Goal: Task Accomplishment & Management: Manage account settings

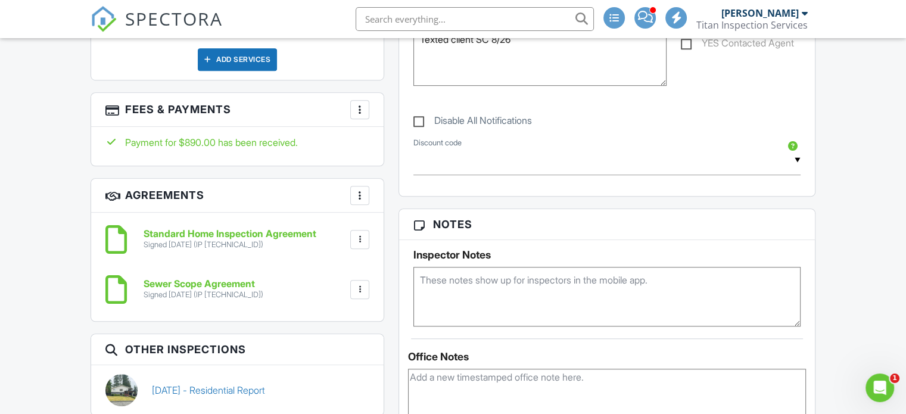
click at [363, 104] on div at bounding box center [360, 110] width 12 height 12
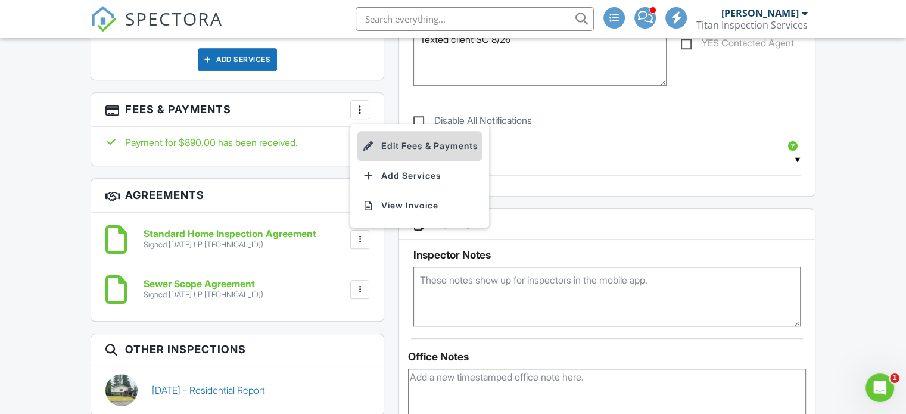
click at [391, 133] on li "Edit Fees & Payments" at bounding box center [419, 146] width 124 height 30
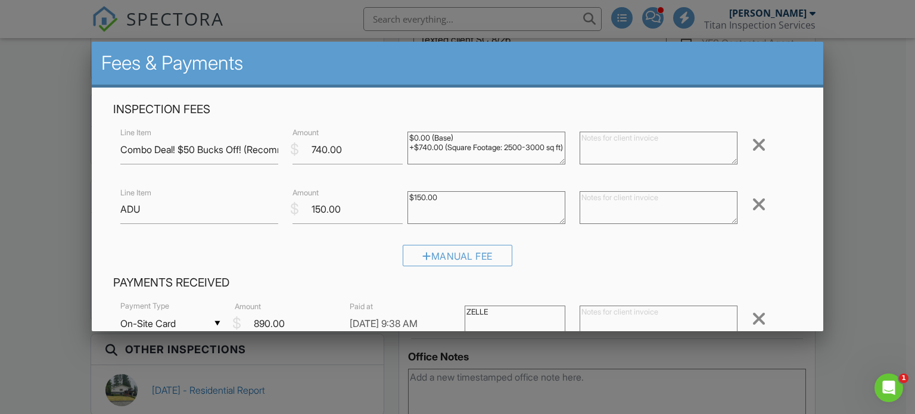
click at [886, 145] on div at bounding box center [457, 199] width 915 height 518
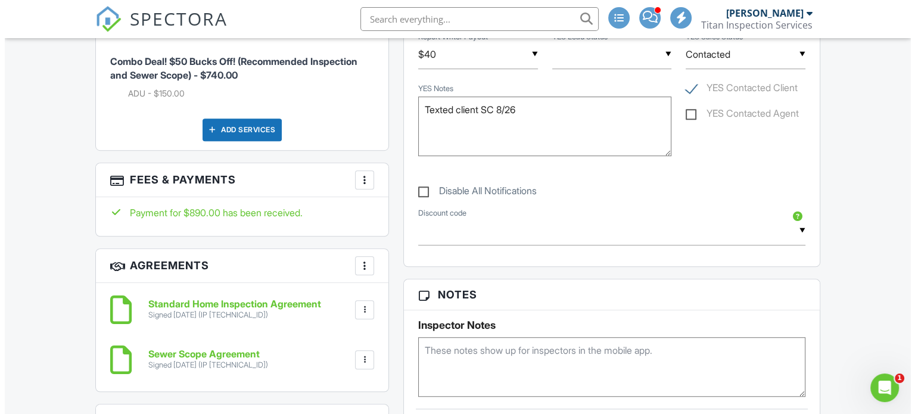
scroll to position [655, 0]
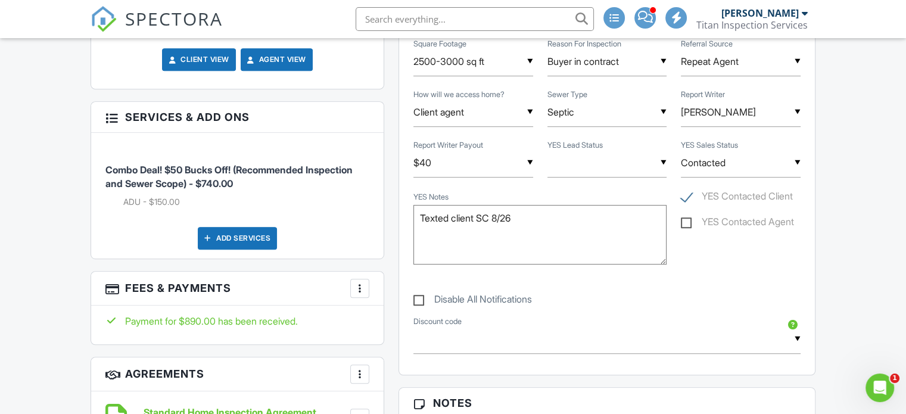
click at [236, 233] on div "Add Services" at bounding box center [237, 238] width 79 height 23
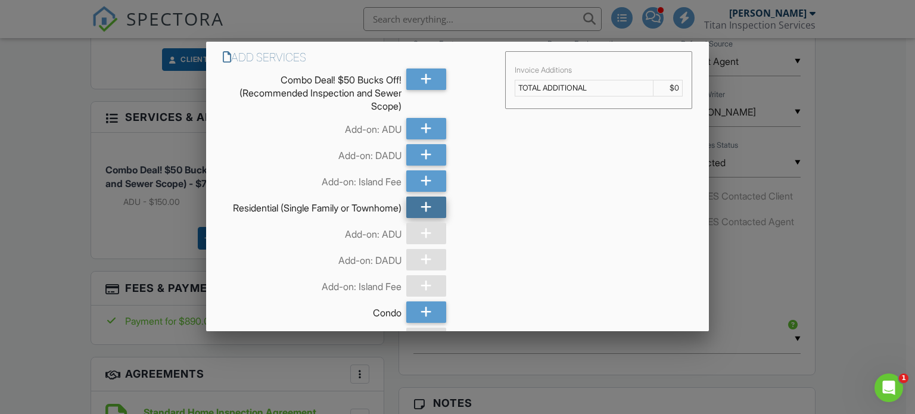
click at [430, 207] on div at bounding box center [426, 207] width 40 height 21
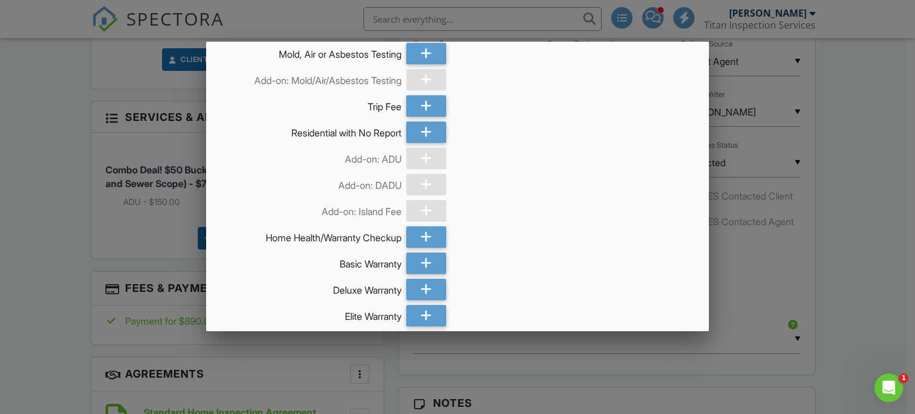
scroll to position [859, 0]
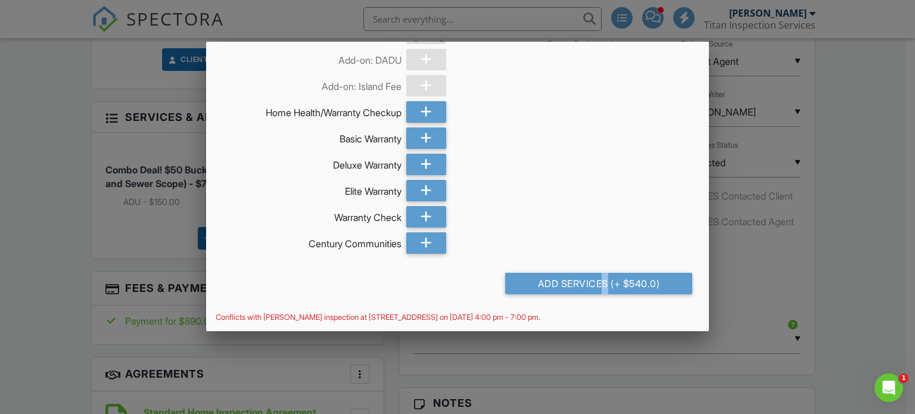
drag, startPoint x: 546, startPoint y: 281, endPoint x: 532, endPoint y: 276, distance: 13.9
click at [547, 281] on div "Add Services (+ $540.0)" at bounding box center [599, 283] width 188 height 21
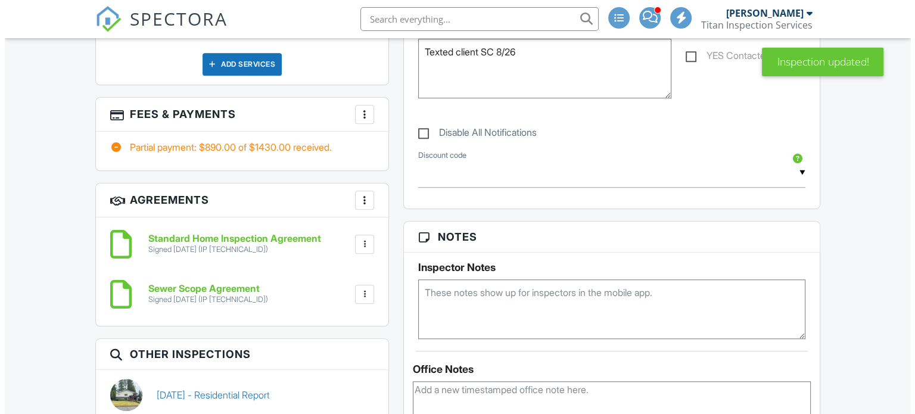
scroll to position [1012, 0]
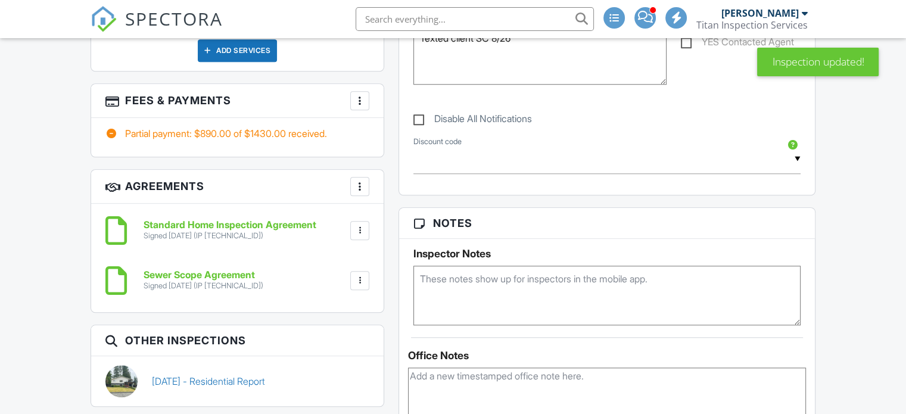
click at [355, 95] on div "More" at bounding box center [359, 100] width 19 height 19
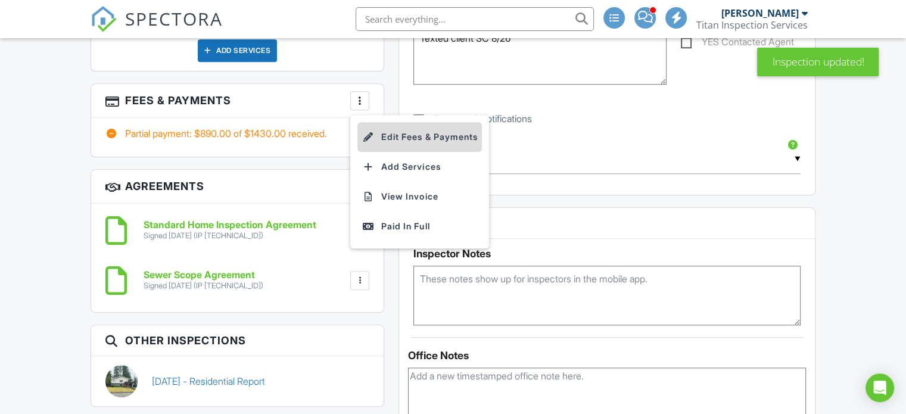
click at [381, 130] on li "Edit Fees & Payments" at bounding box center [419, 137] width 124 height 30
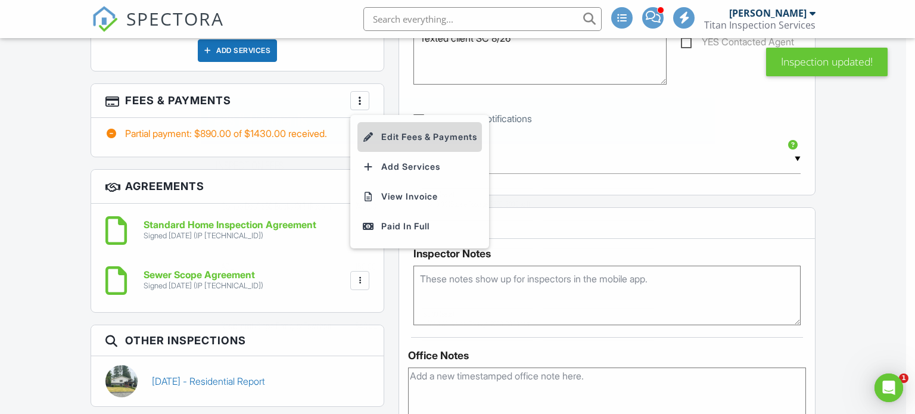
scroll to position [0, 0]
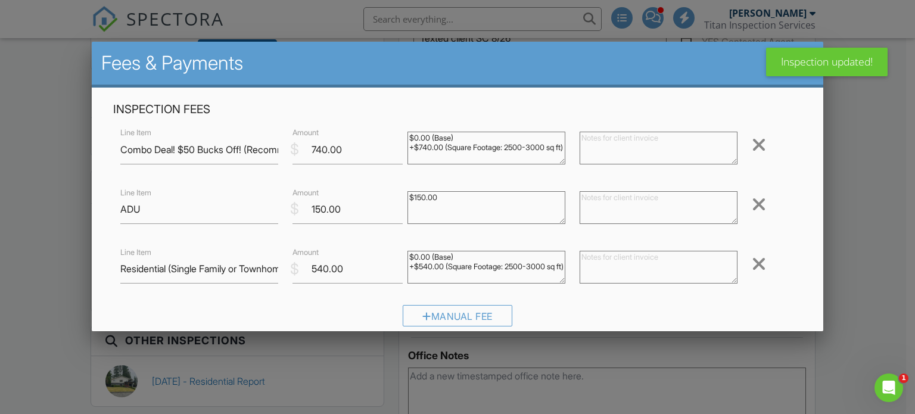
click at [756, 148] on div at bounding box center [759, 144] width 14 height 19
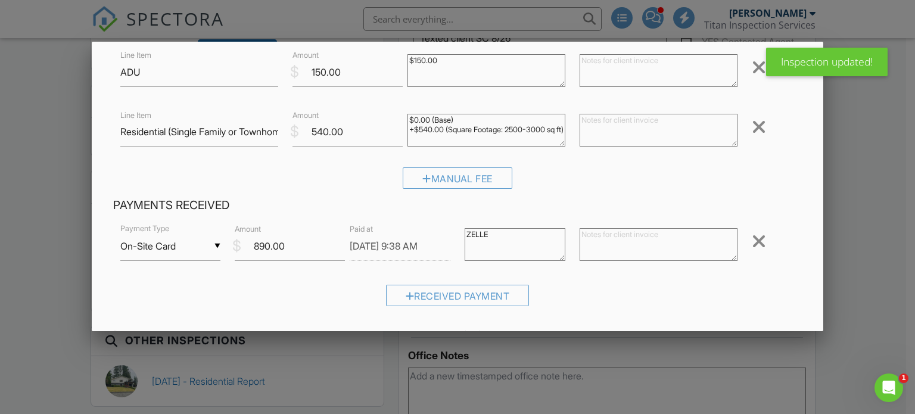
scroll to position [255, 0]
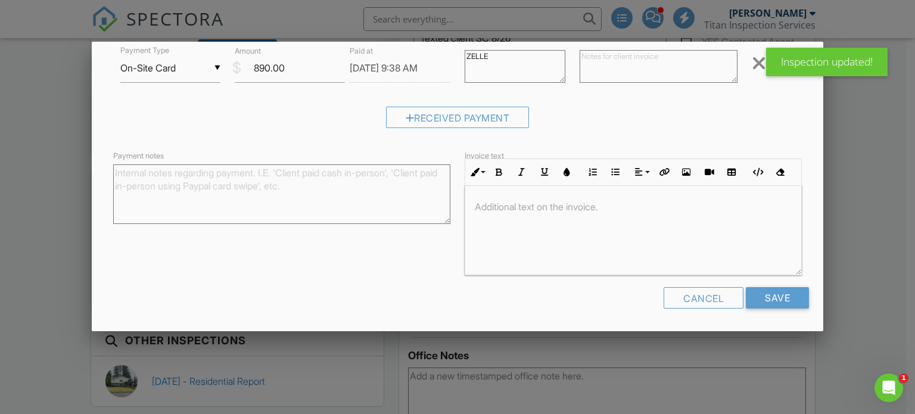
click at [766, 308] on div "Cancel Save" at bounding box center [457, 302] width 703 height 30
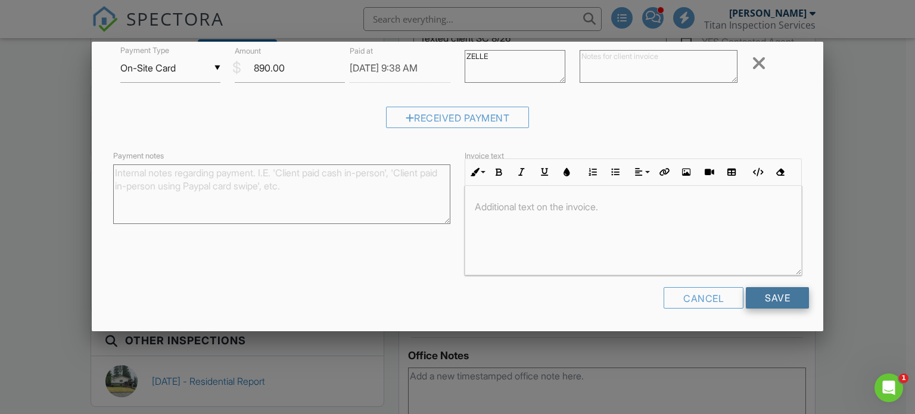
click at [766, 300] on input "Save" at bounding box center [777, 297] width 63 height 21
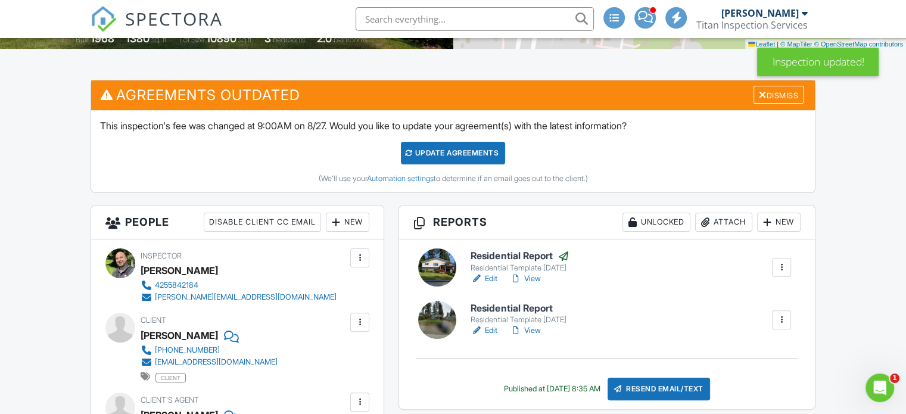
scroll to position [238, 0]
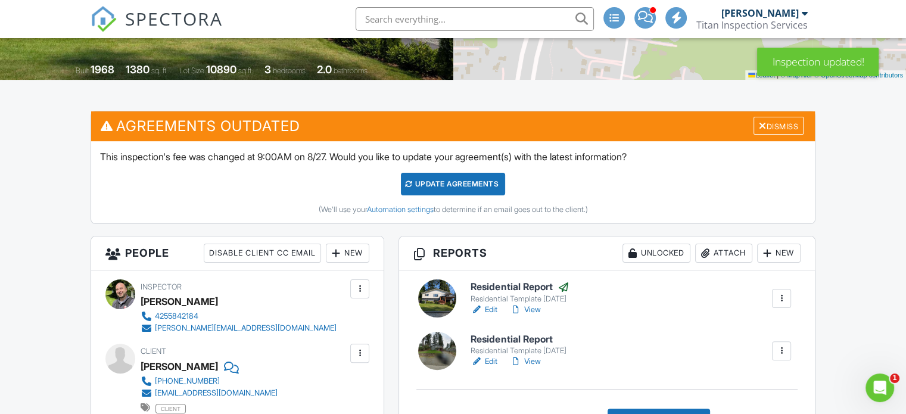
click at [780, 348] on div at bounding box center [781, 351] width 12 height 12
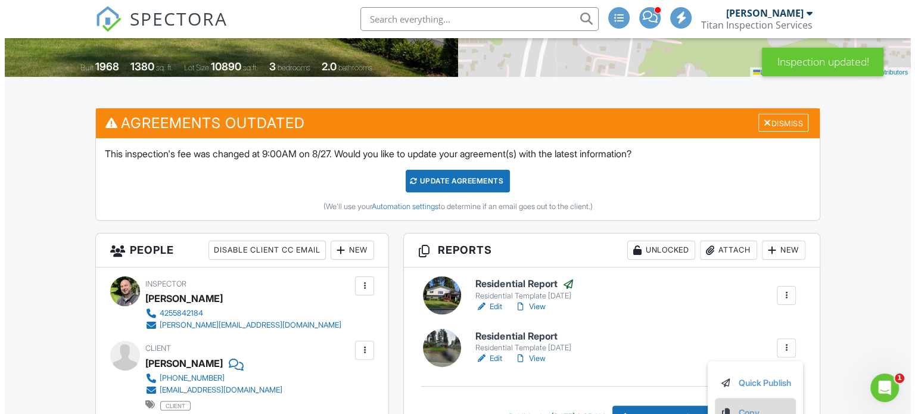
scroll to position [298, 0]
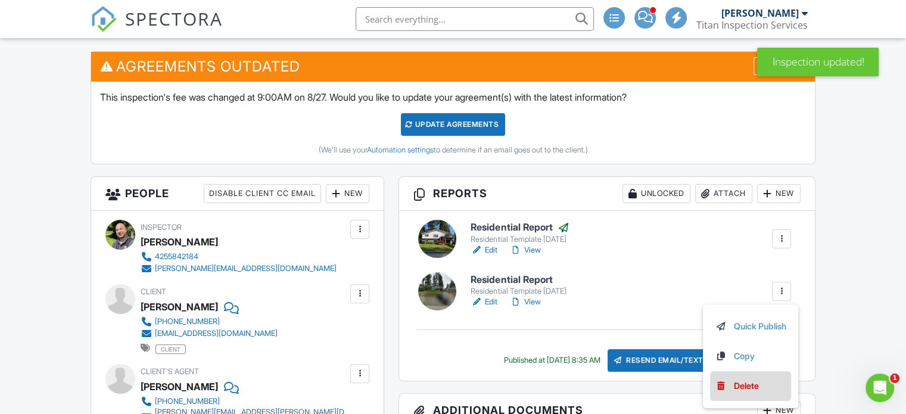
click at [748, 381] on div "Delete" at bounding box center [746, 385] width 25 height 13
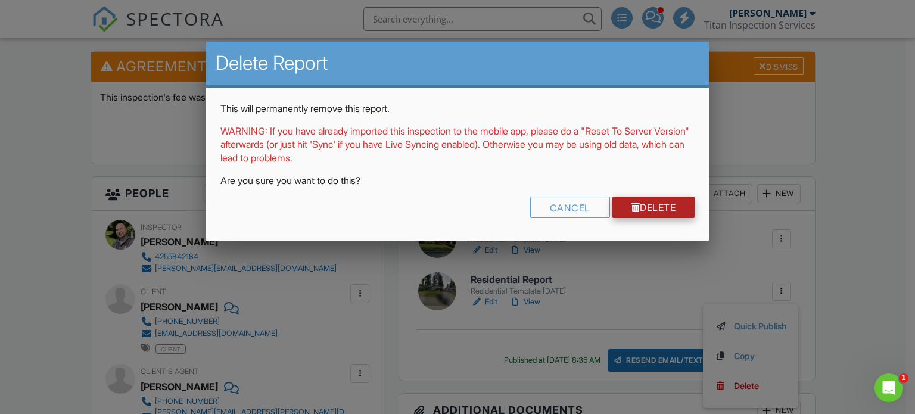
click at [628, 198] on link "Delete" at bounding box center [653, 207] width 83 height 21
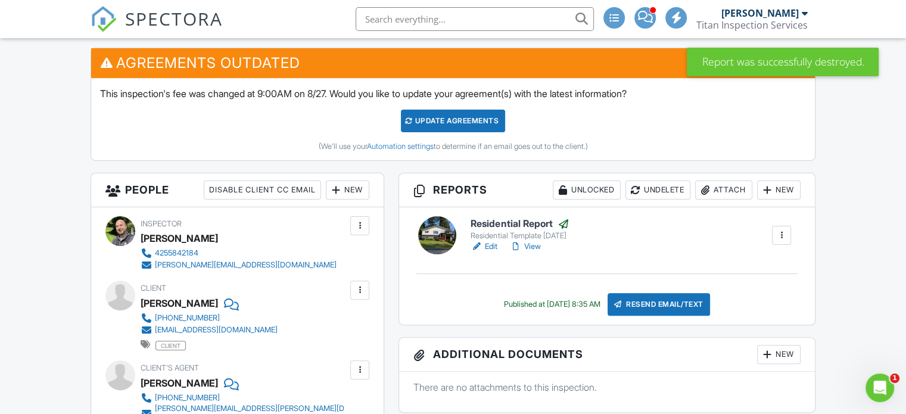
scroll to position [179, 0]
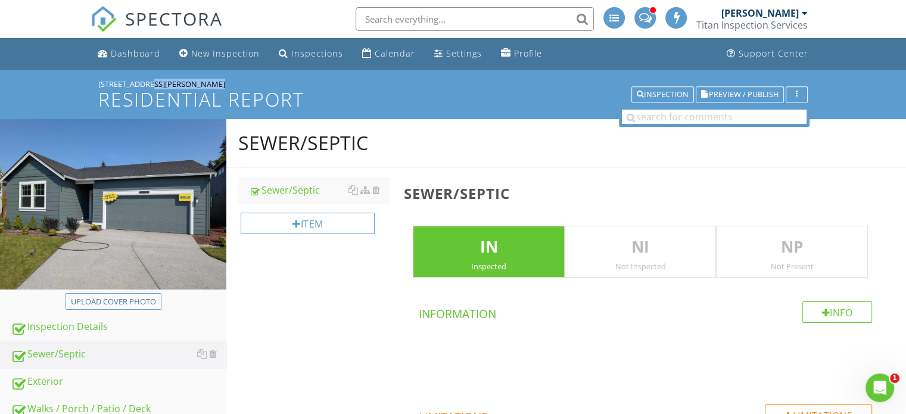
drag, startPoint x: 170, startPoint y: 80, endPoint x: 77, endPoint y: 76, distance: 92.4
click at [77, 76] on div "[STREET_ADDRESS][PERSON_NAME] Residential Report Inspection Preview / Publish" at bounding box center [453, 94] width 906 height 49
copy div "[STREET_ADDRESS][PERSON_NAME]"
